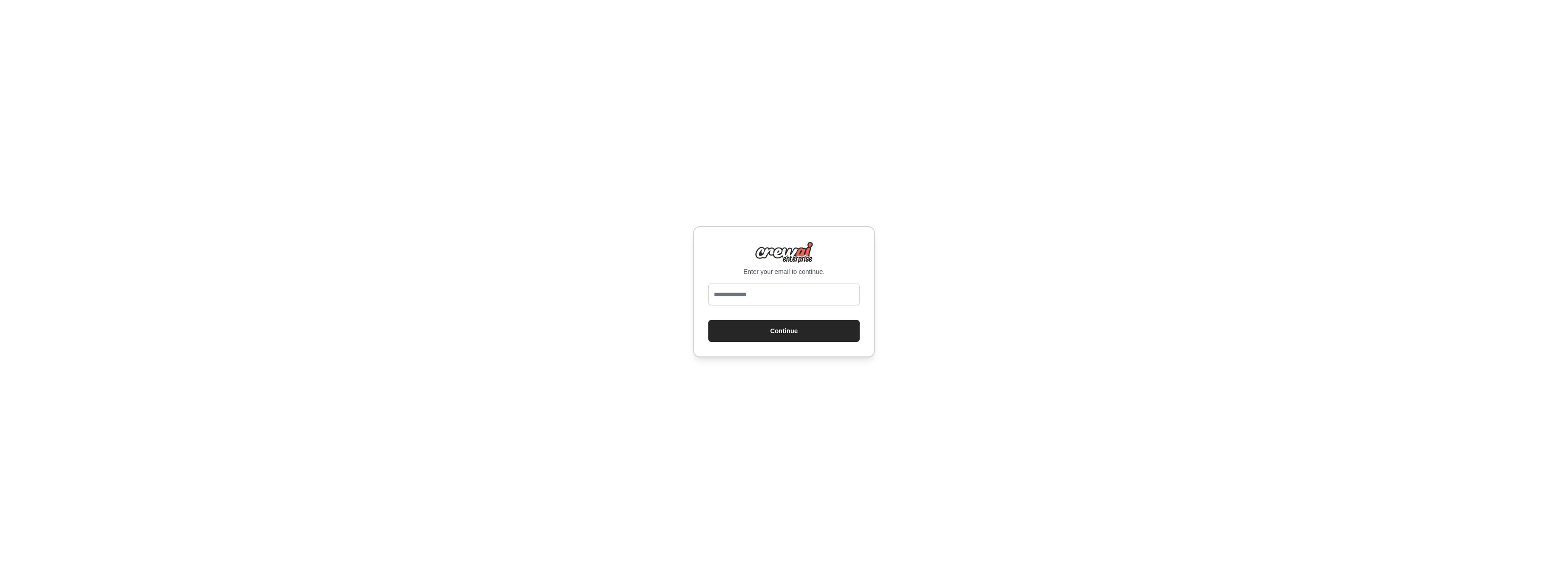
type input "**********"
click at [766, 329] on button "Continue" at bounding box center [784, 331] width 152 height 22
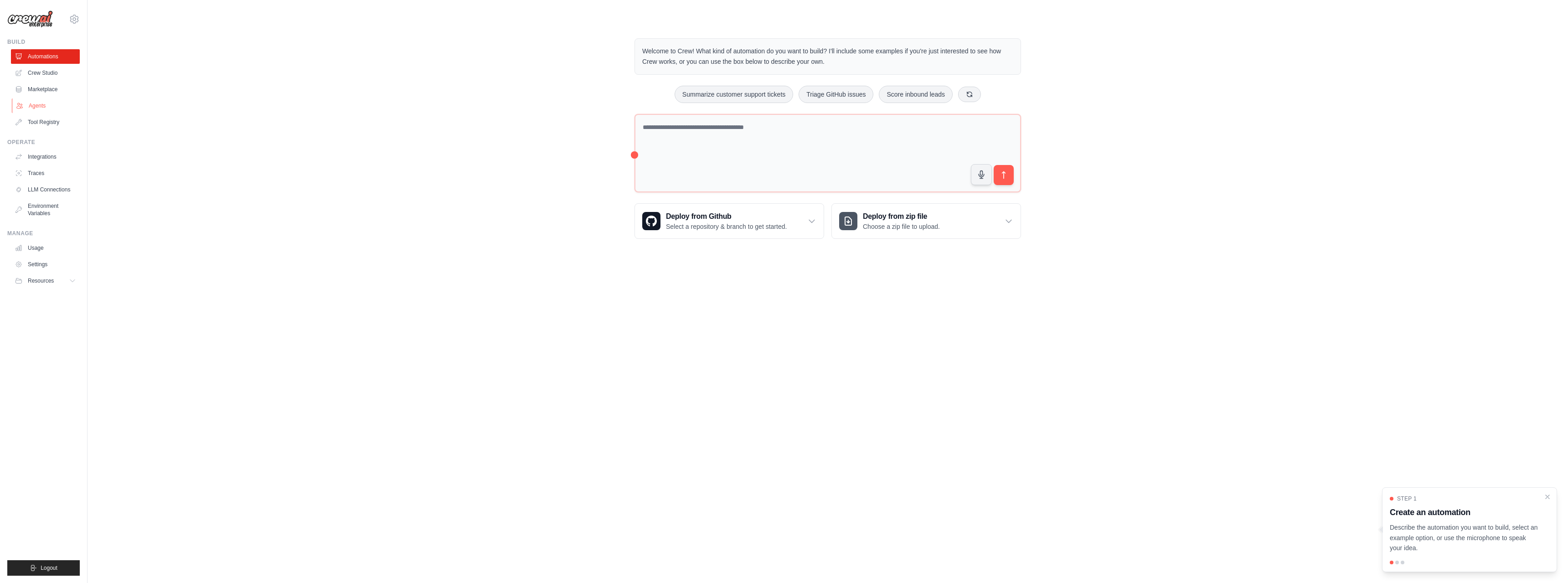
click at [38, 104] on link "Agents" at bounding box center [46, 106] width 69 height 15
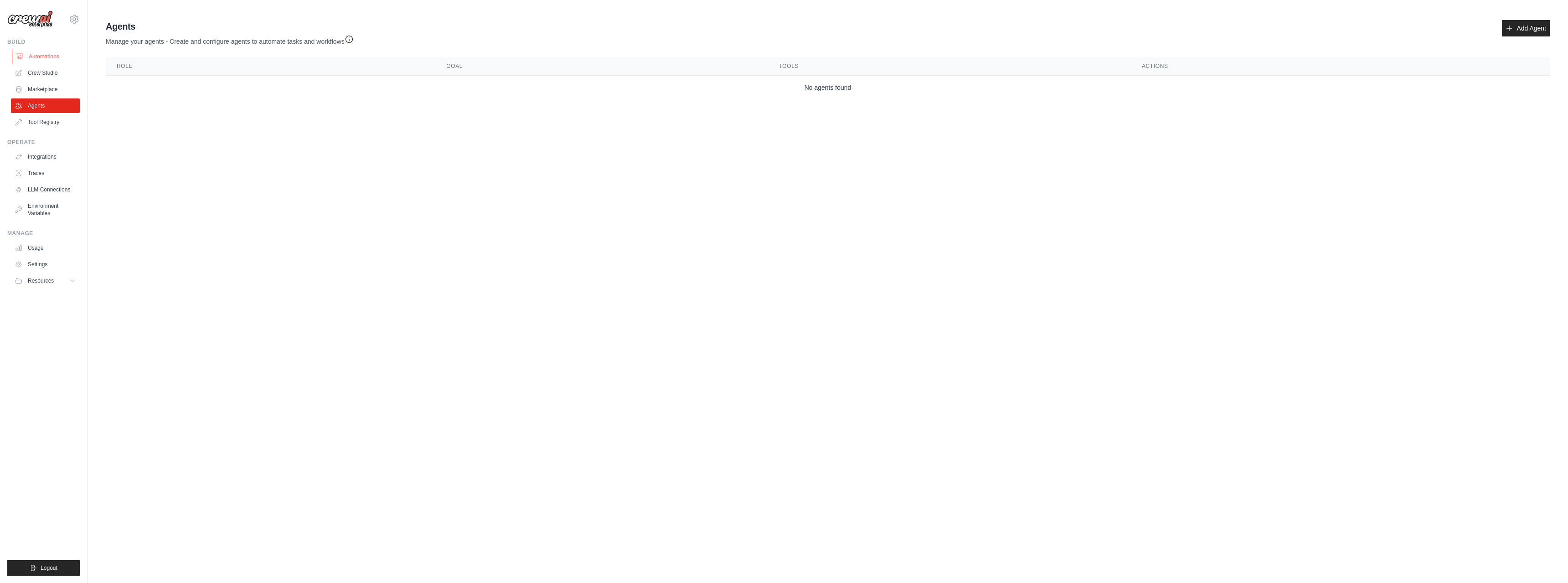
click at [45, 58] on link "Automations" at bounding box center [46, 57] width 69 height 15
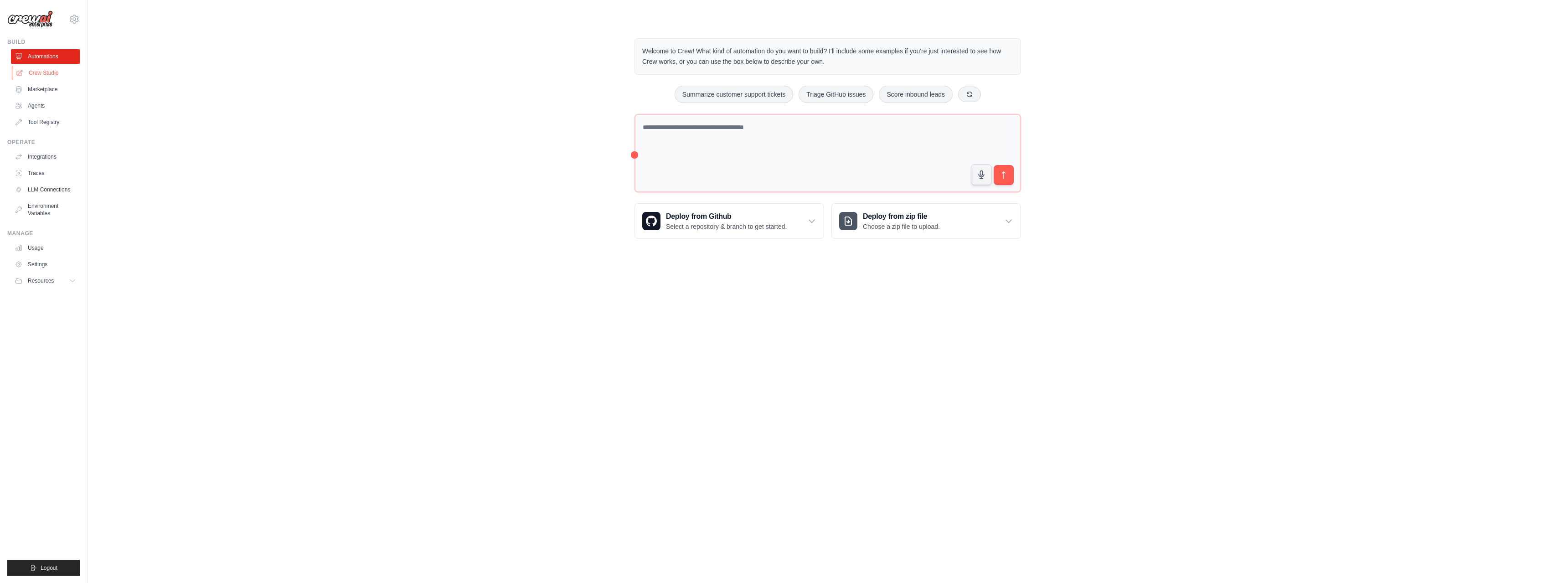
click at [44, 72] on link "Crew Studio" at bounding box center [46, 73] width 69 height 15
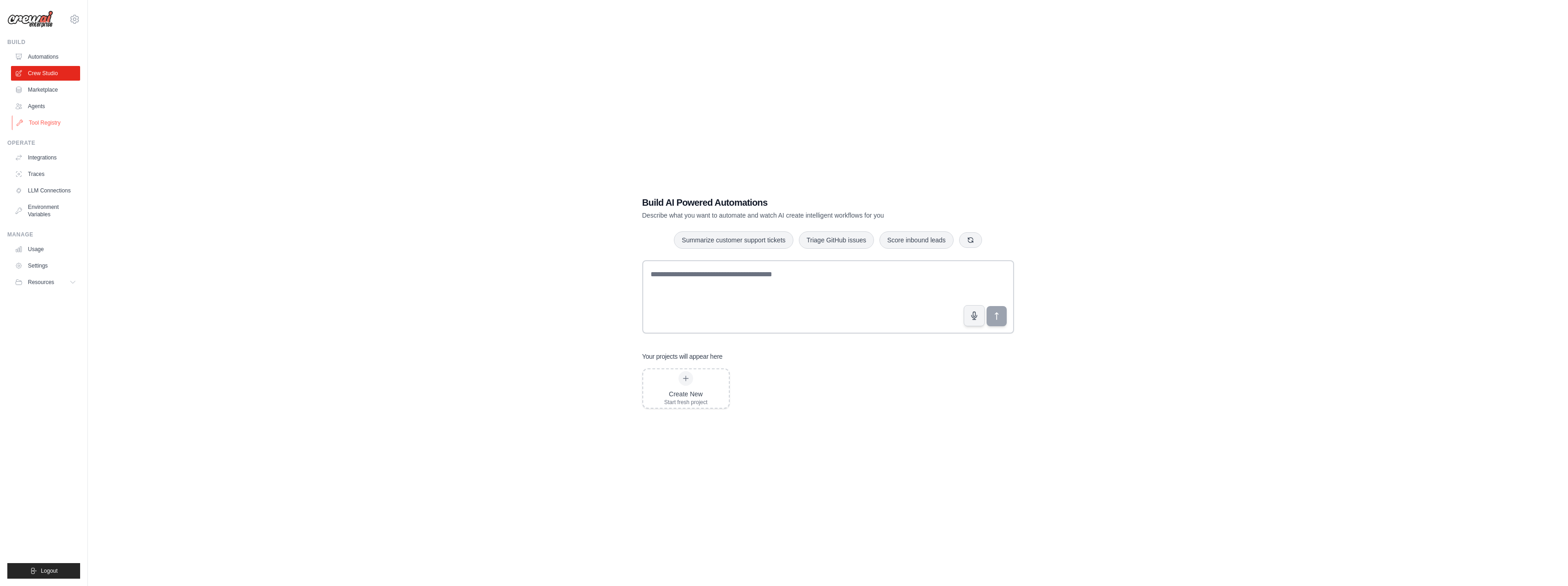
click at [38, 124] on link "Tool Registry" at bounding box center [46, 123] width 69 height 15
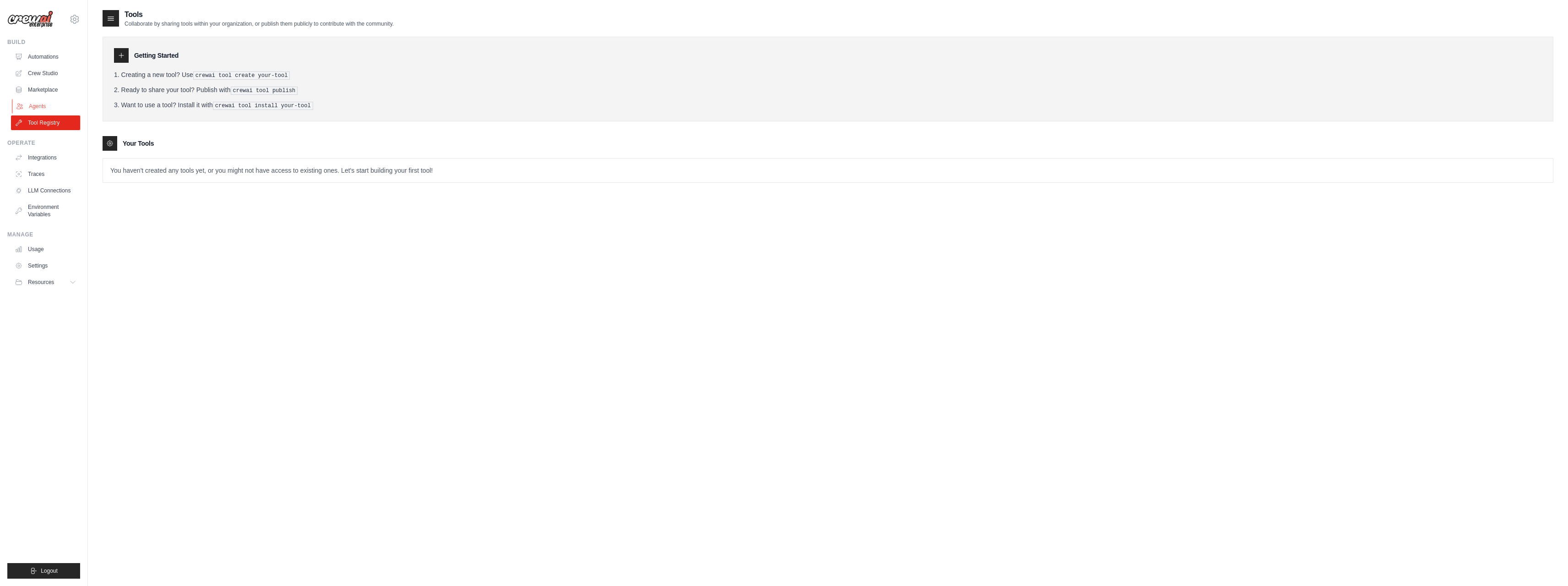
click at [32, 106] on link "Agents" at bounding box center [46, 106] width 69 height 15
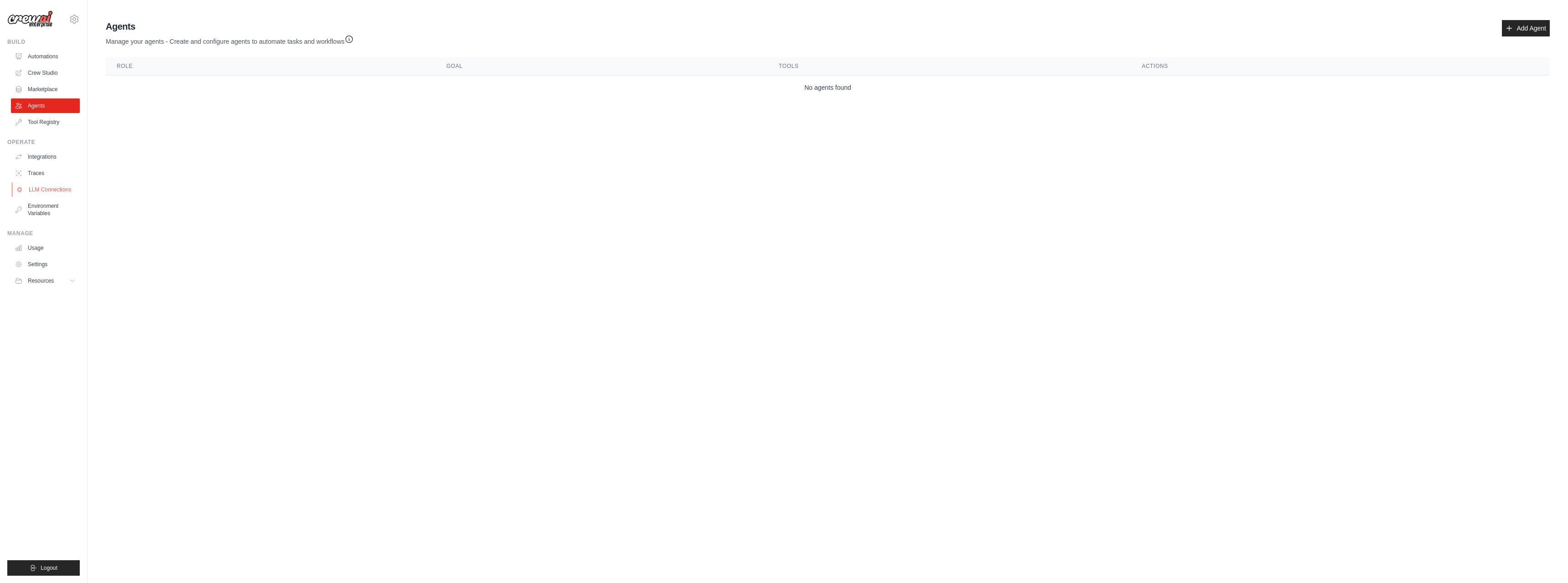
click at [47, 186] on link "LLM Connections" at bounding box center [46, 190] width 69 height 15
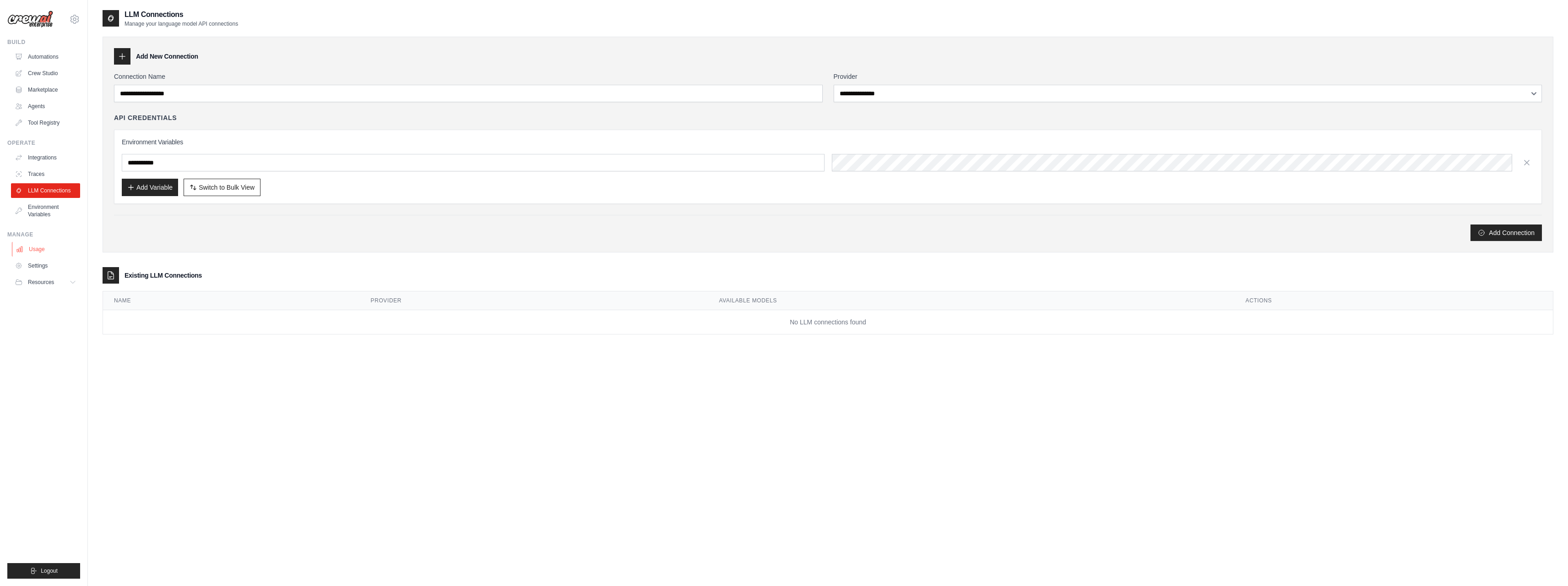
click at [43, 247] on link "Usage" at bounding box center [46, 249] width 69 height 15
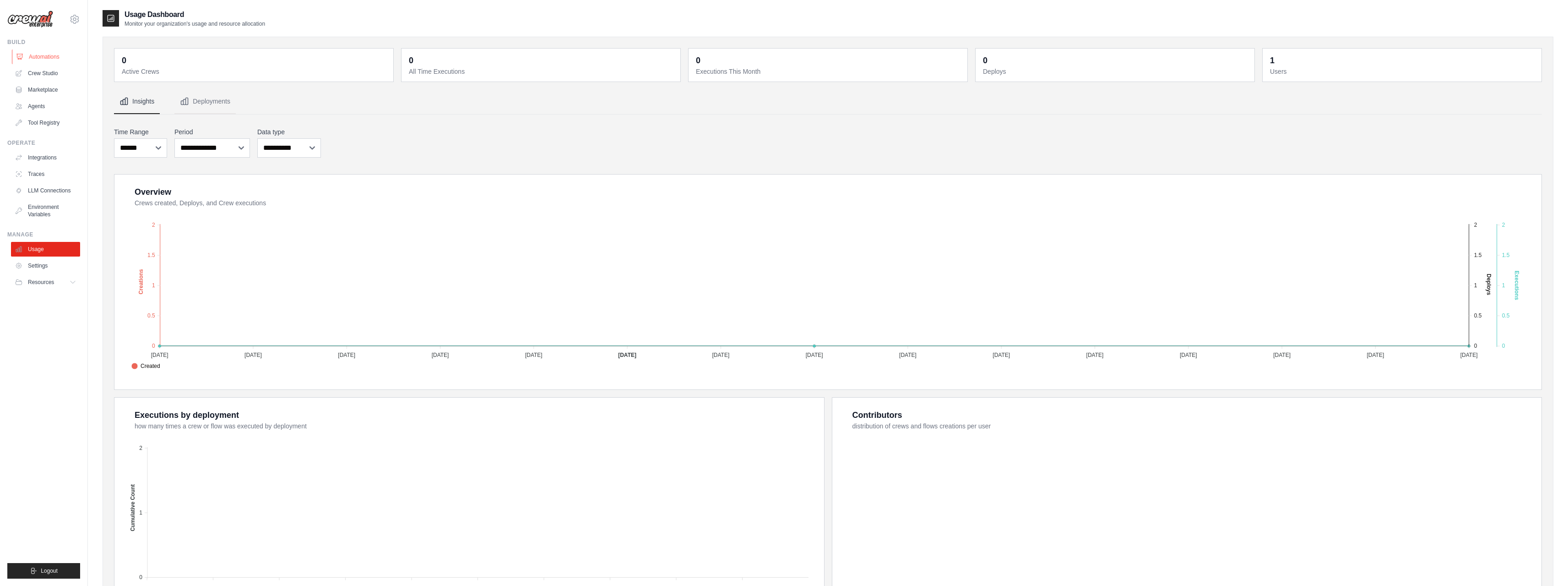
click at [42, 59] on link "Automations" at bounding box center [46, 57] width 69 height 15
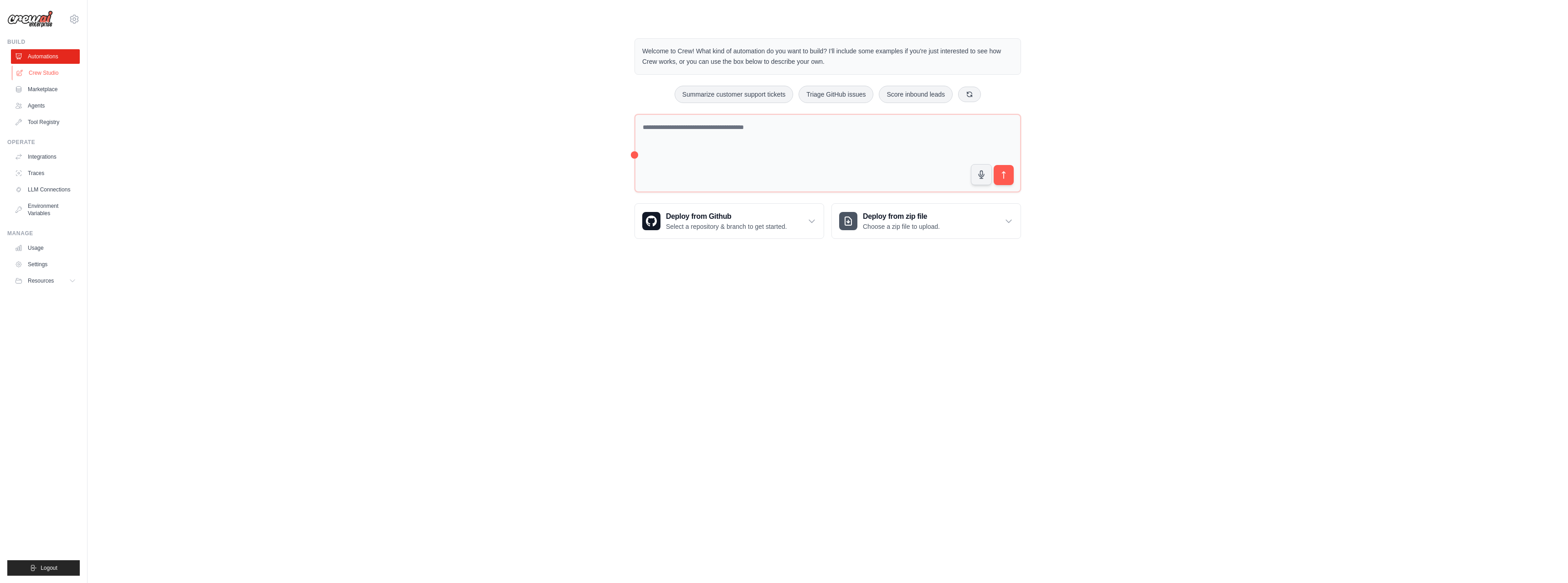
click at [43, 75] on link "Crew Studio" at bounding box center [46, 73] width 69 height 15
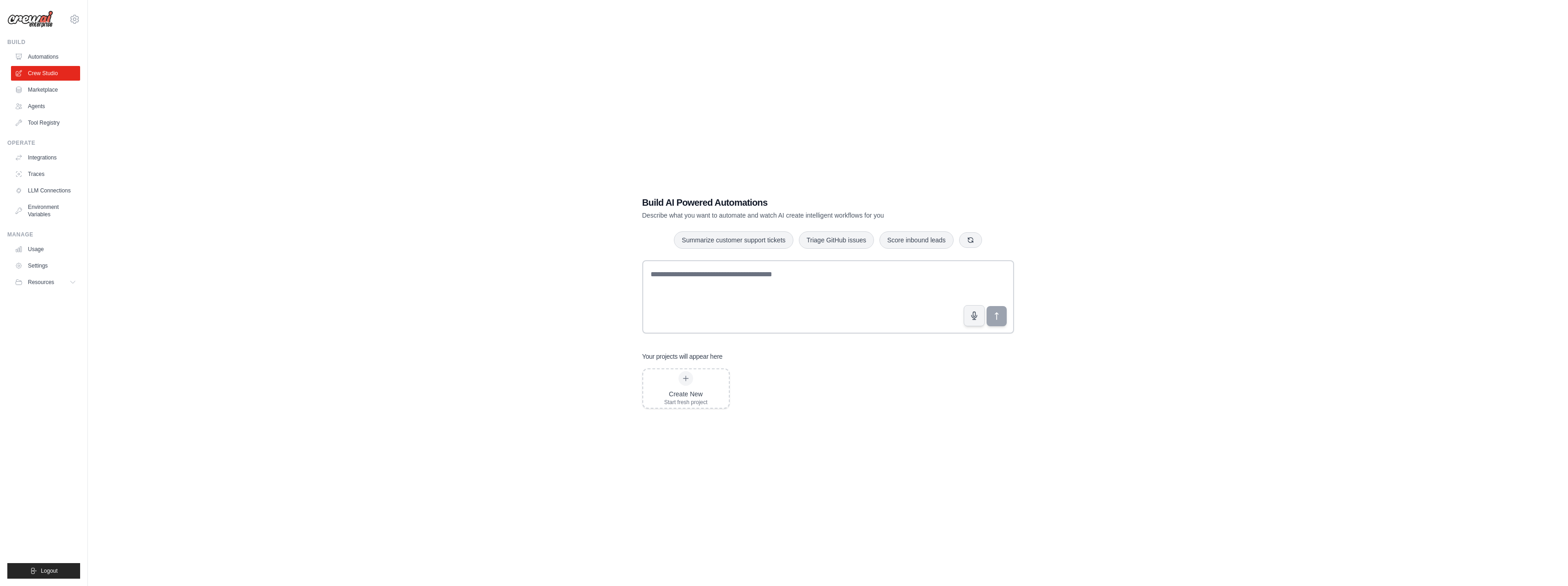
click at [40, 62] on link "Automations" at bounding box center [45, 57] width 69 height 15
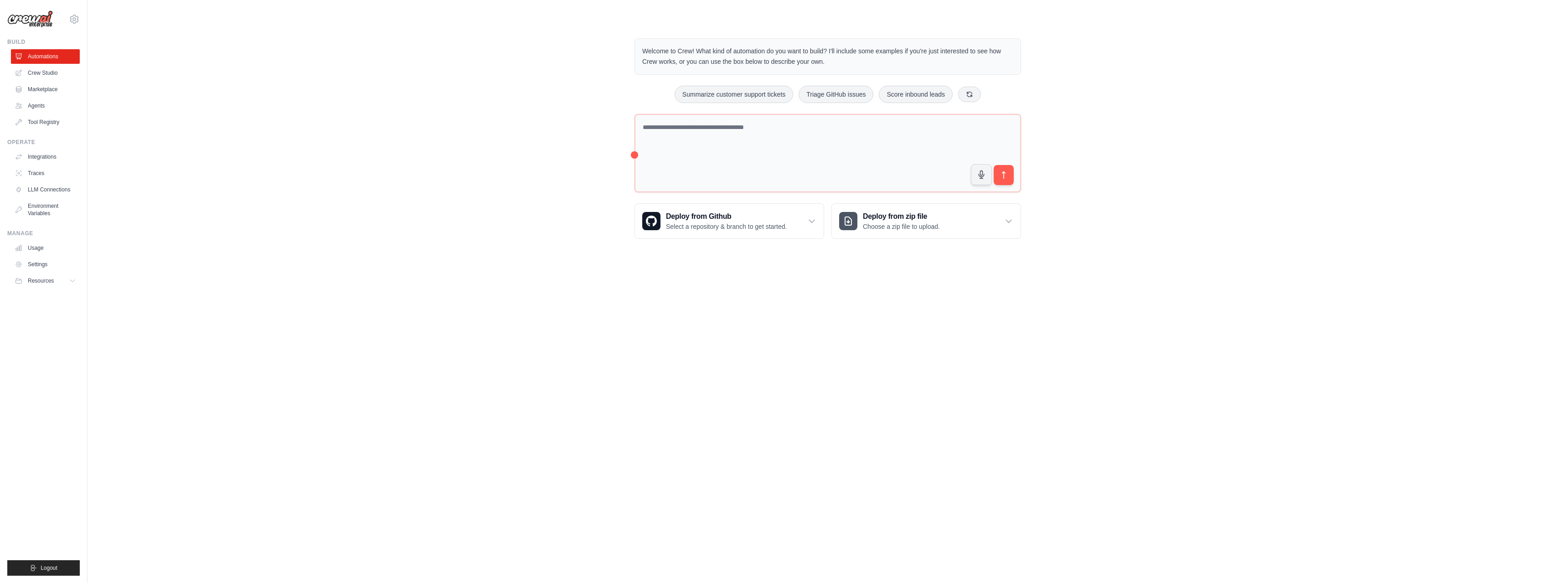
click at [331, 240] on div "Welcome to Crew! What kind of automation do you want to build? I'll include som…" at bounding box center [828, 138] width 1451 height 229
